Goal: Information Seeking & Learning: Learn about a topic

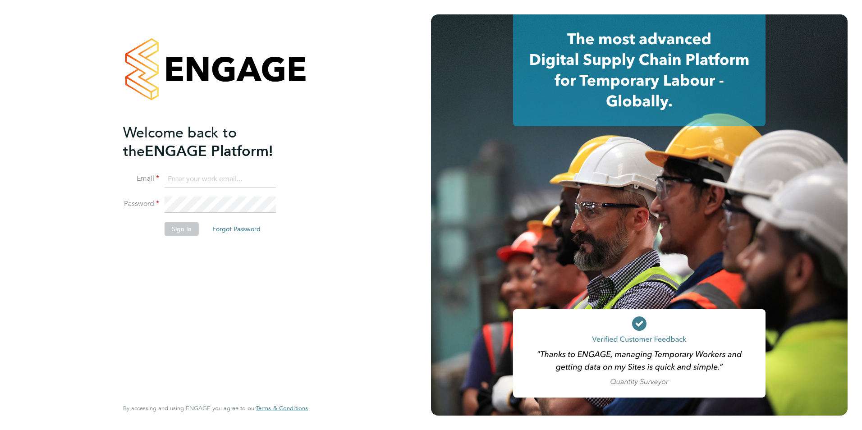
type input "james.farrington@huntereducation.co.uk"
click at [183, 224] on button "Sign In" at bounding box center [182, 229] width 34 height 14
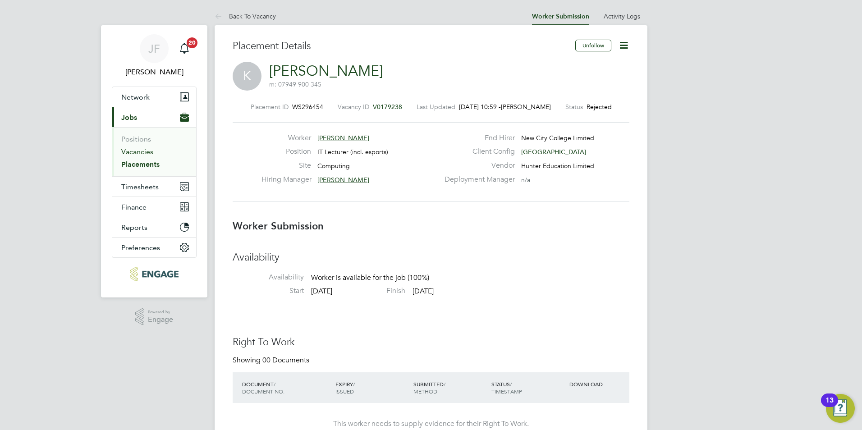
click at [147, 151] on link "Vacancies" at bounding box center [137, 151] width 32 height 9
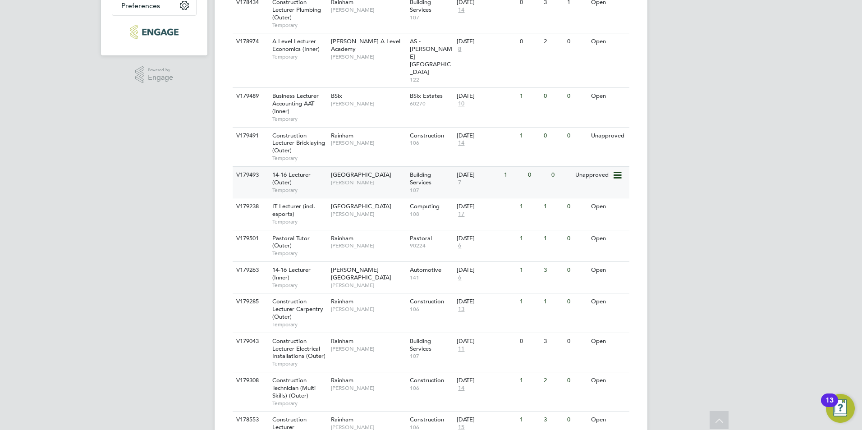
scroll to position [244, 0]
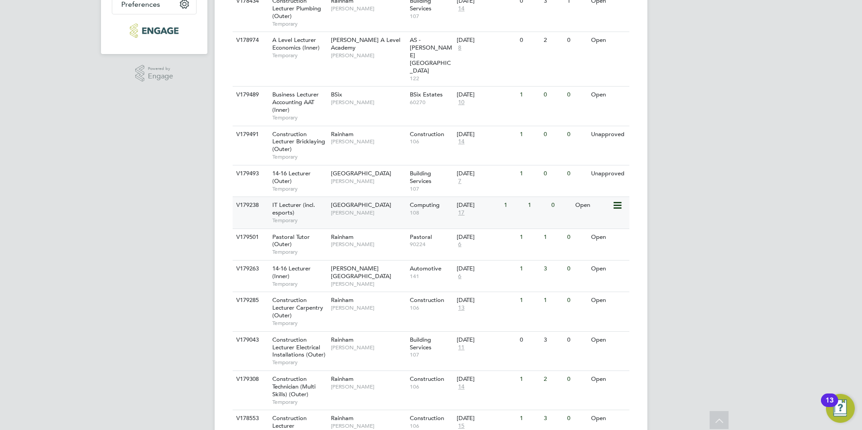
click at [341, 197] on div "Tower Hamlets Campus Fraz Arshad" at bounding box center [368, 208] width 79 height 23
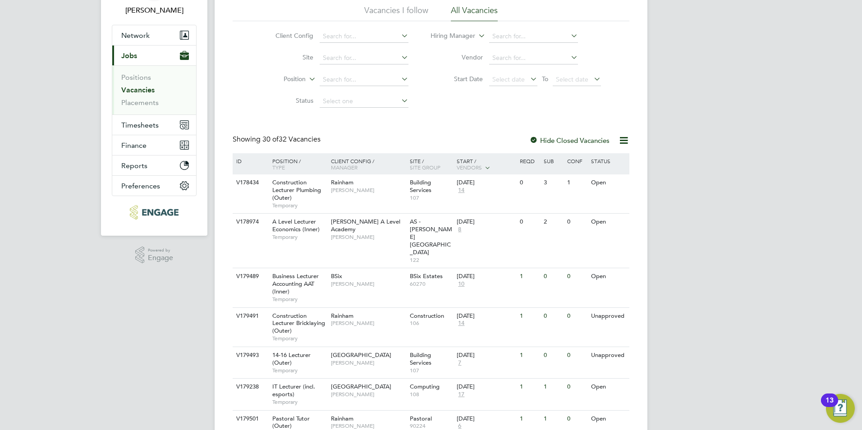
scroll to position [118, 0]
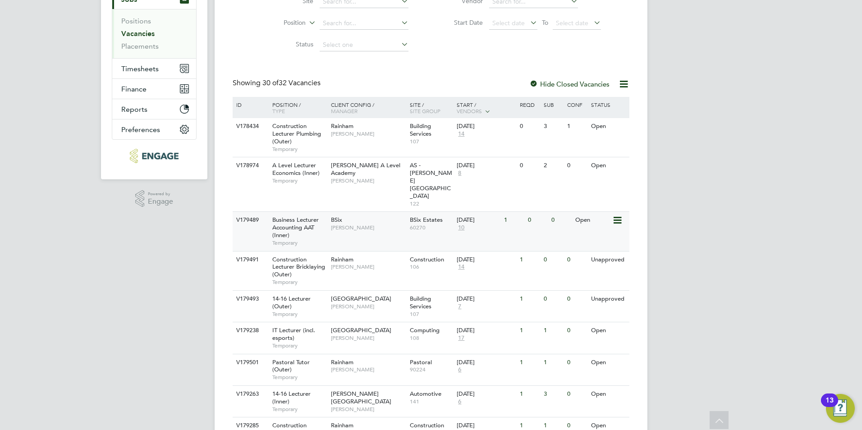
click at [392, 212] on div "BSix Kerry Baker" at bounding box center [368, 223] width 79 height 23
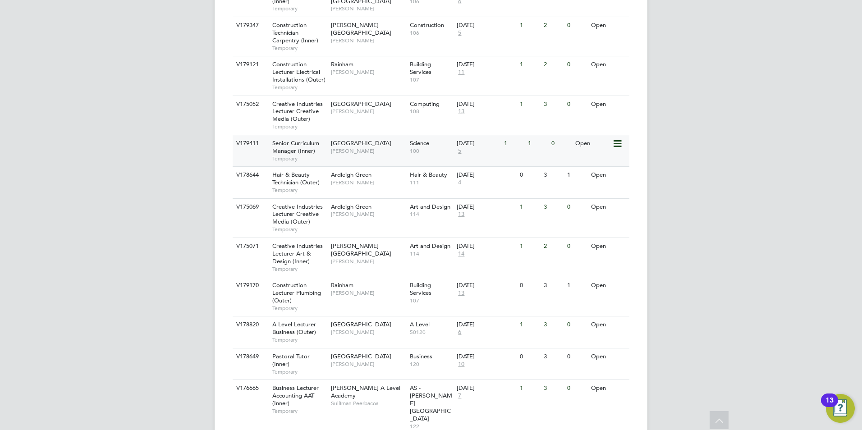
scroll to position [752, 0]
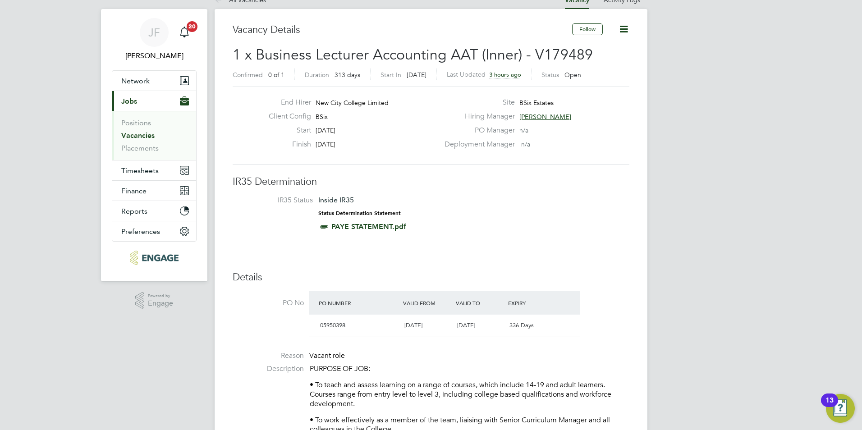
scroll to position [15, 0]
